Goal: Find specific page/section: Find specific page/section

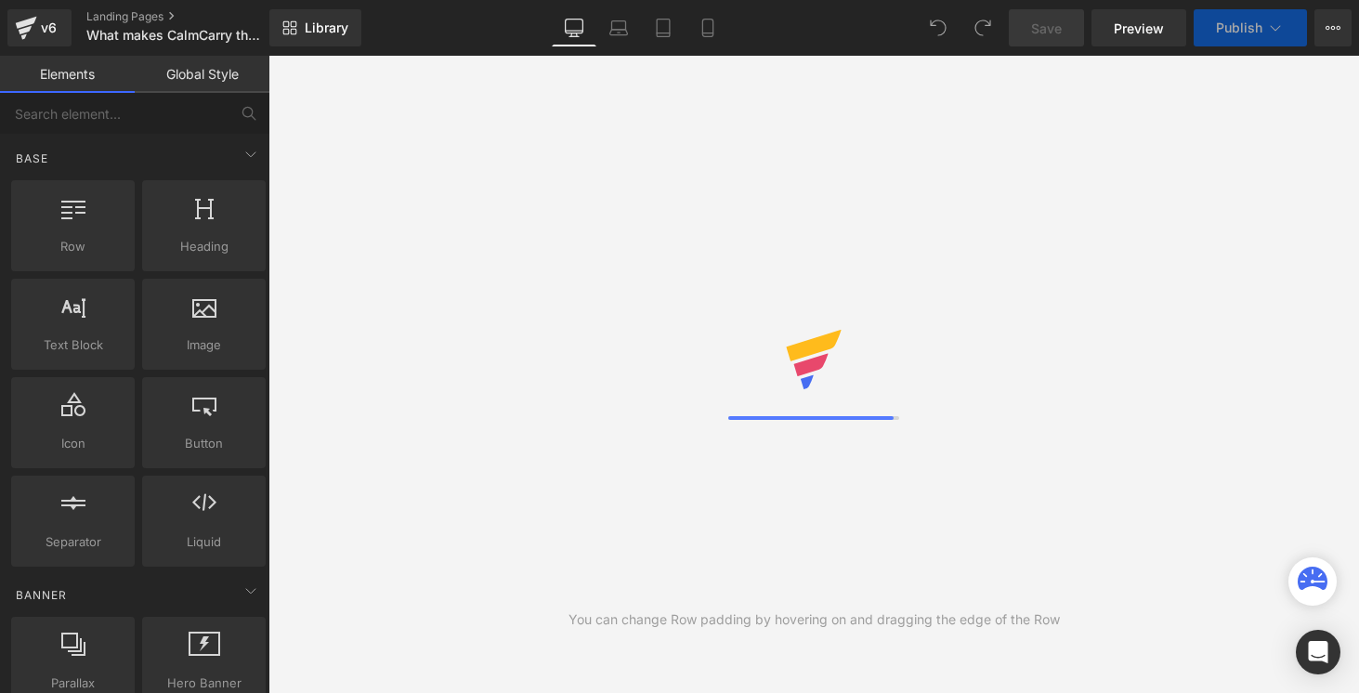
click at [704, 33] on icon at bounding box center [708, 28] width 19 height 19
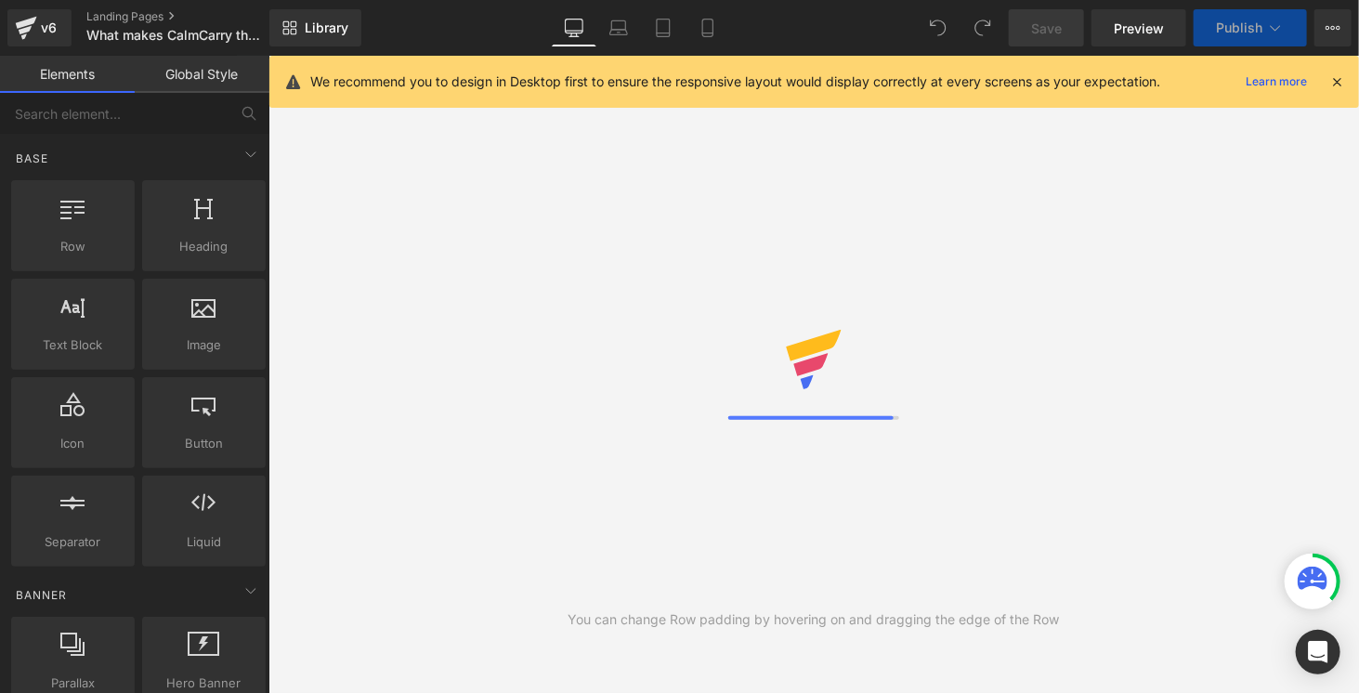
click at [1332, 83] on icon at bounding box center [1337, 81] width 17 height 17
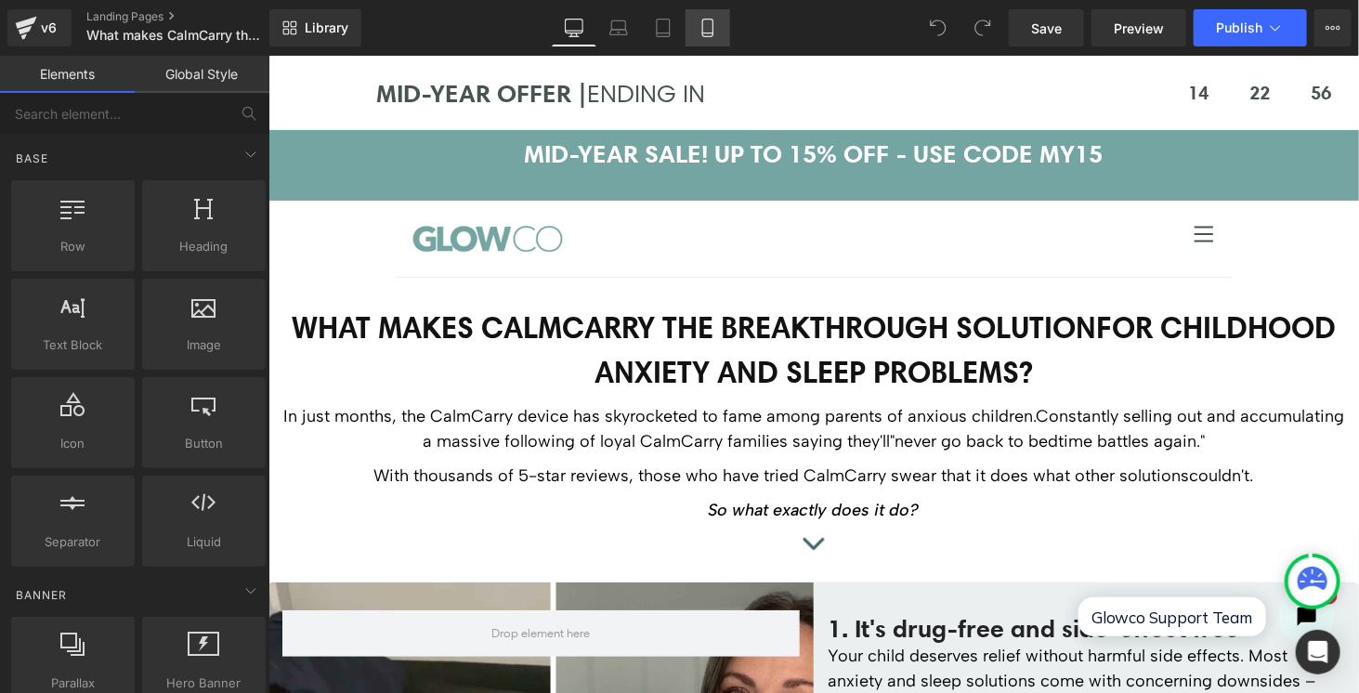
click at [702, 33] on icon at bounding box center [707, 33] width 10 height 0
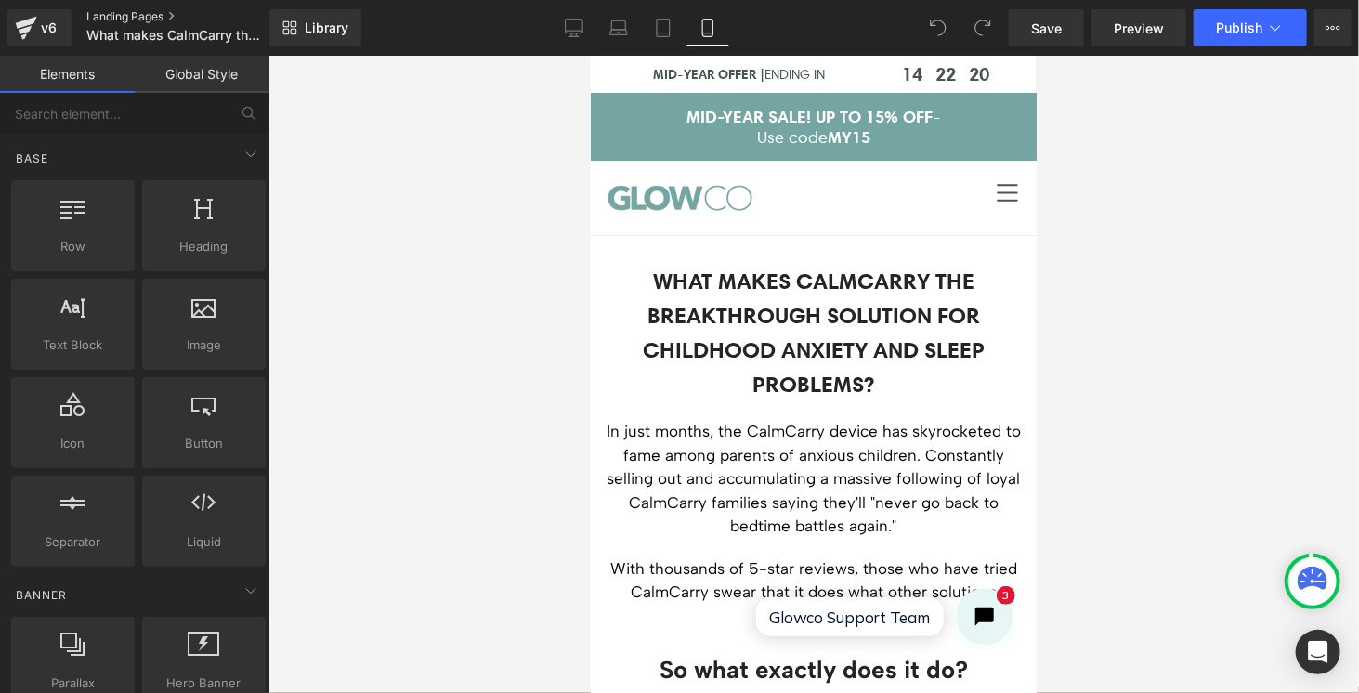
click at [127, 15] on link "Landing Pages" at bounding box center [193, 16] width 214 height 15
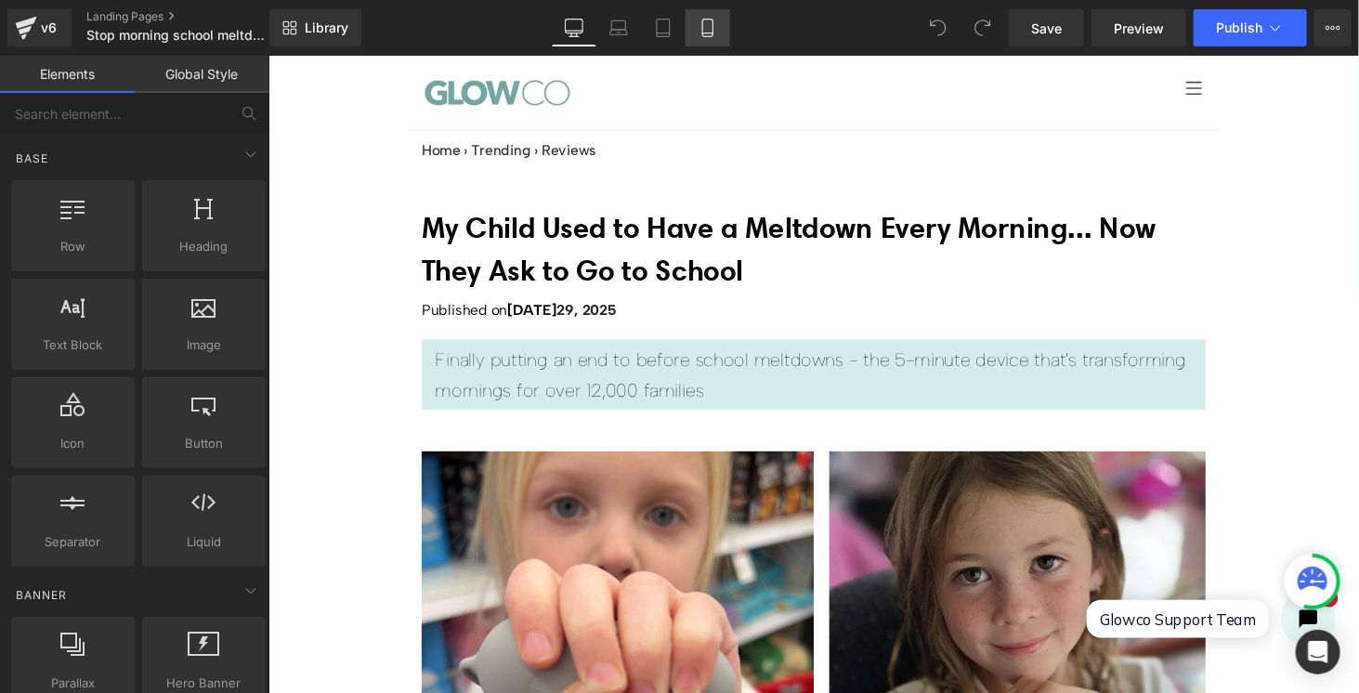
click at [715, 26] on icon at bounding box center [708, 28] width 19 height 19
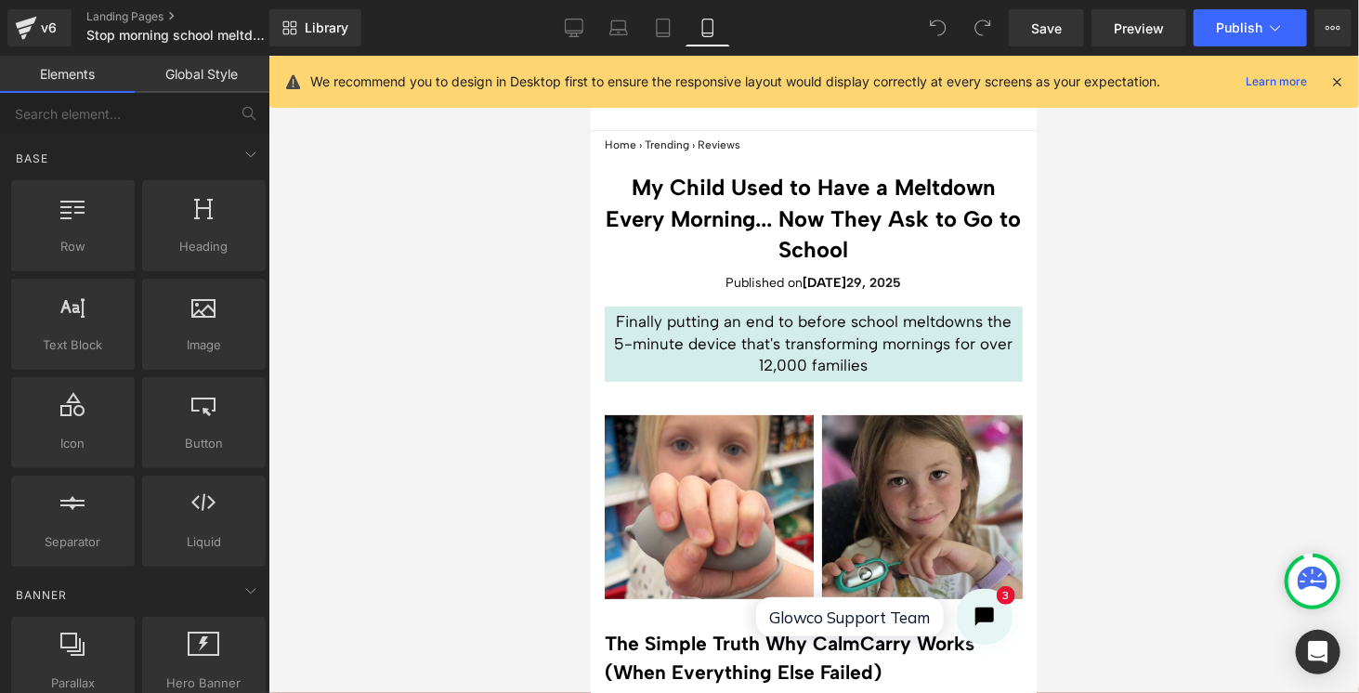
click at [1336, 73] on icon at bounding box center [1337, 81] width 17 height 17
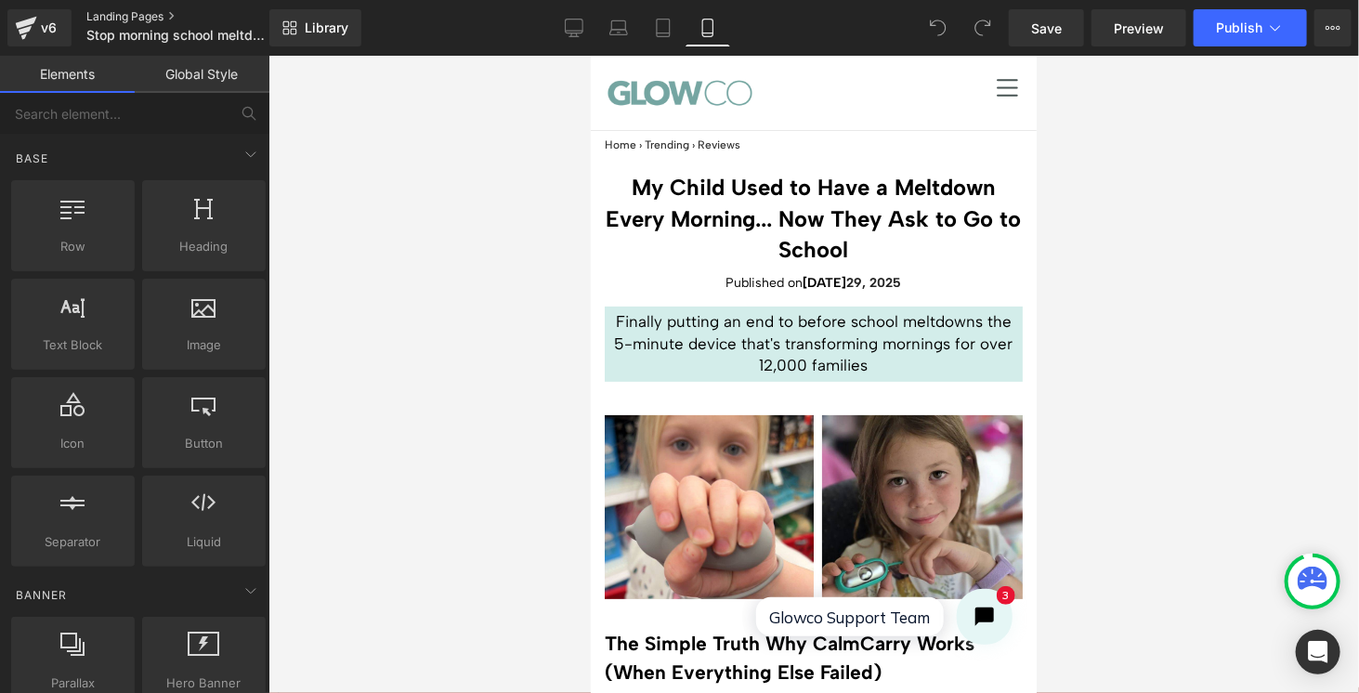
click at [142, 19] on link "Landing Pages" at bounding box center [193, 16] width 214 height 15
